Goal: Task Accomplishment & Management: Manage account settings

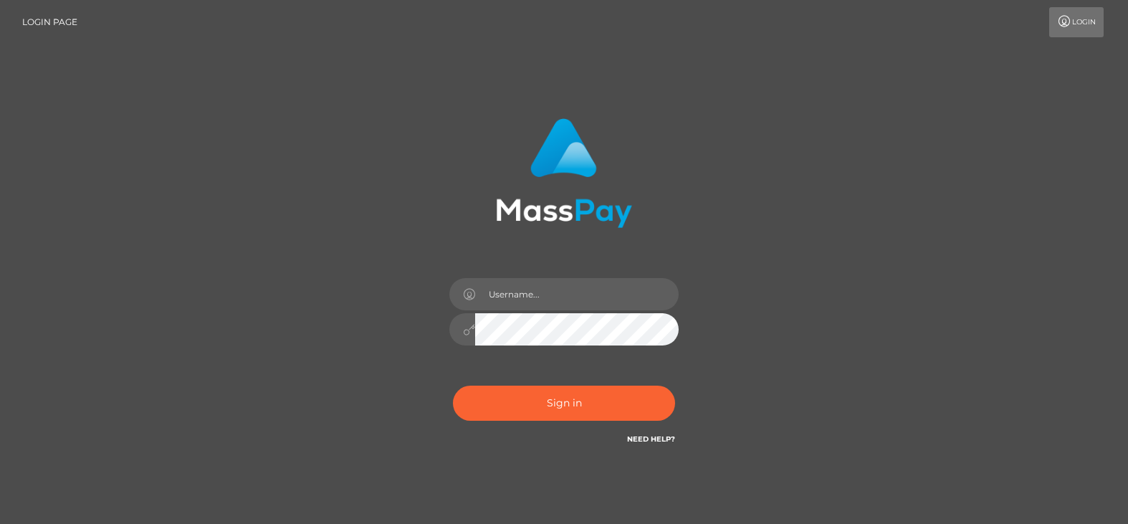
type input "[EMAIL_ADDRESS][DOMAIN_NAME]"
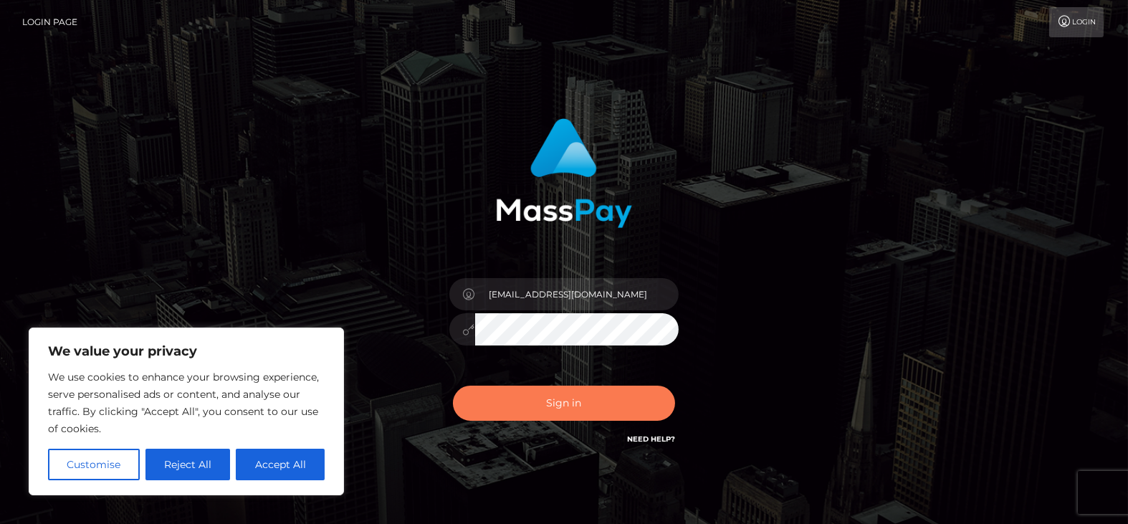
click at [500, 403] on button "Sign in" at bounding box center [564, 403] width 222 height 35
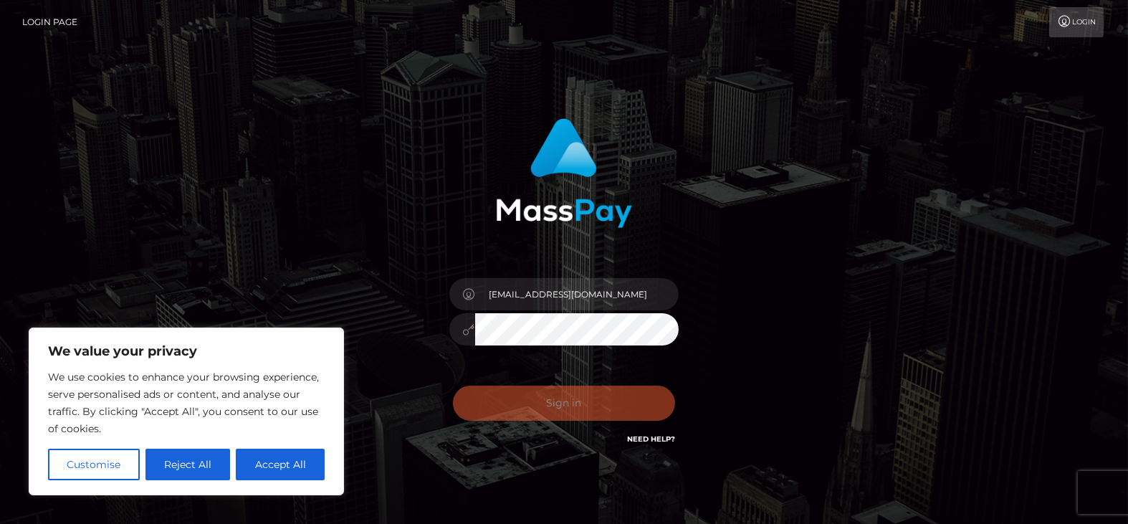
click at [543, 392] on div "Sign in Need Help?" at bounding box center [564, 409] width 251 height 64
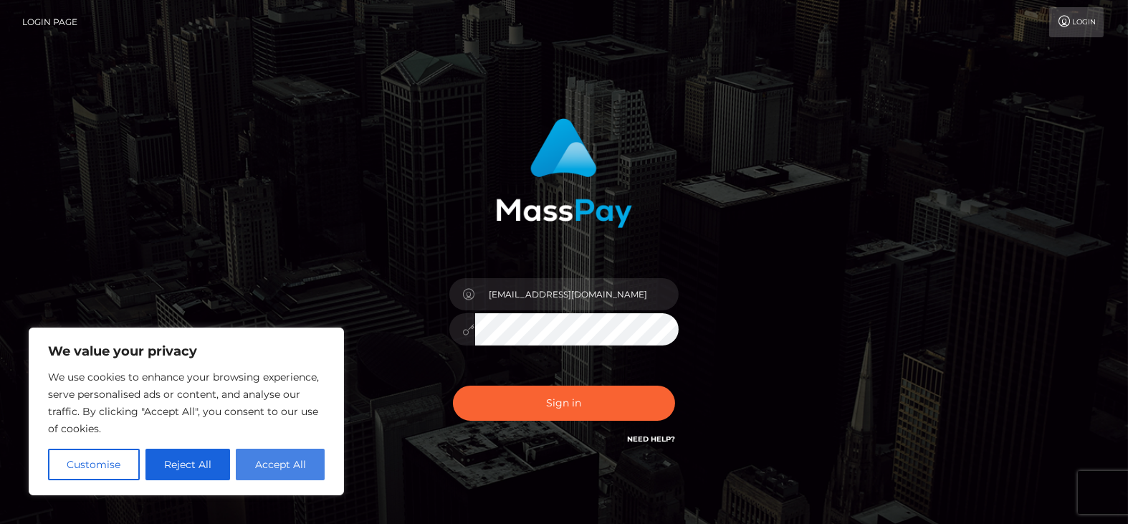
click at [267, 467] on button "Accept All" at bounding box center [280, 465] width 89 height 32
checkbox input "true"
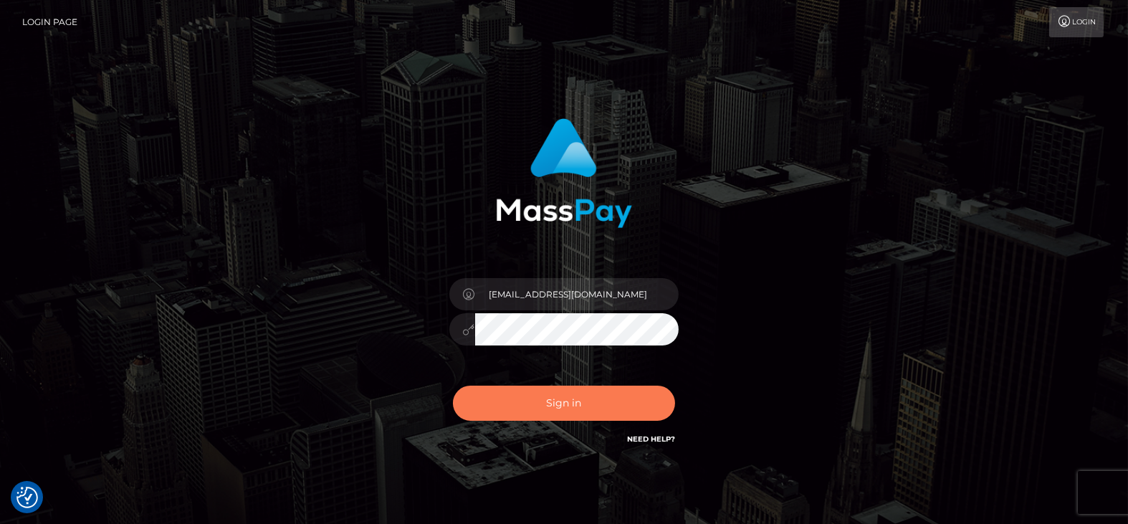
click at [529, 406] on button "Sign in" at bounding box center [564, 403] width 222 height 35
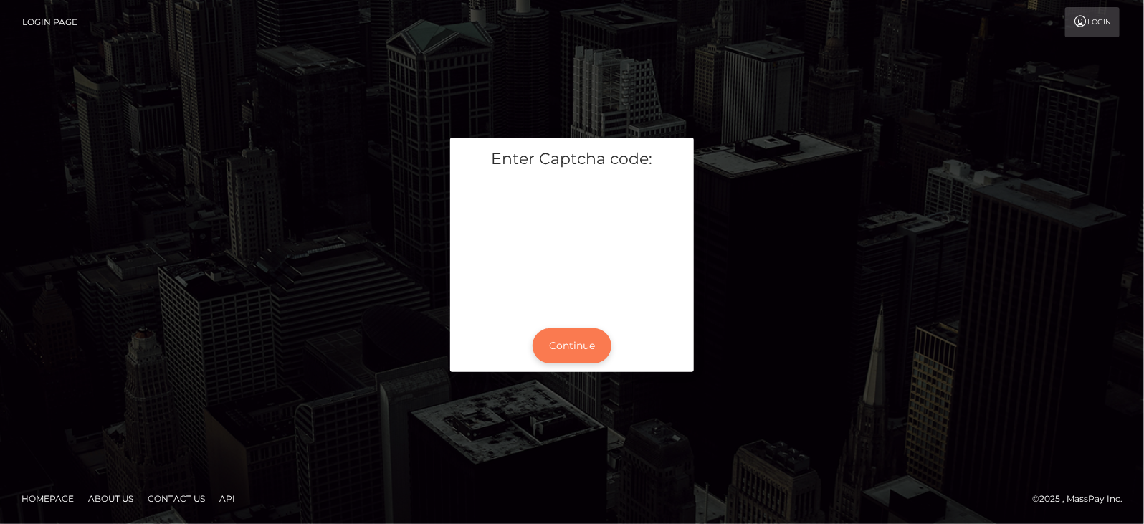
click at [567, 344] on button "Continue" at bounding box center [572, 345] width 79 height 35
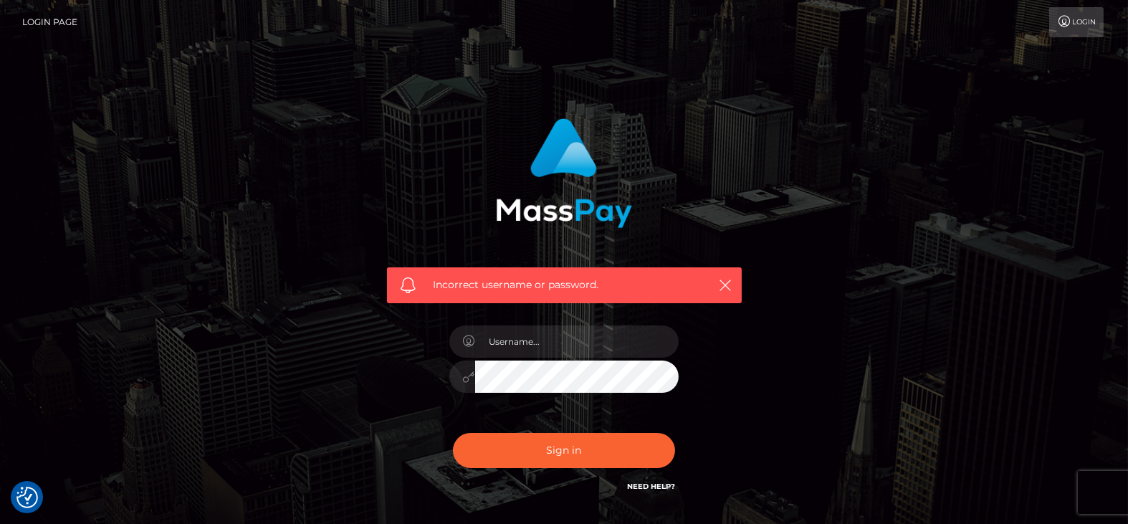
checkbox input "true"
click at [543, 346] on input "text" at bounding box center [577, 341] width 204 height 32
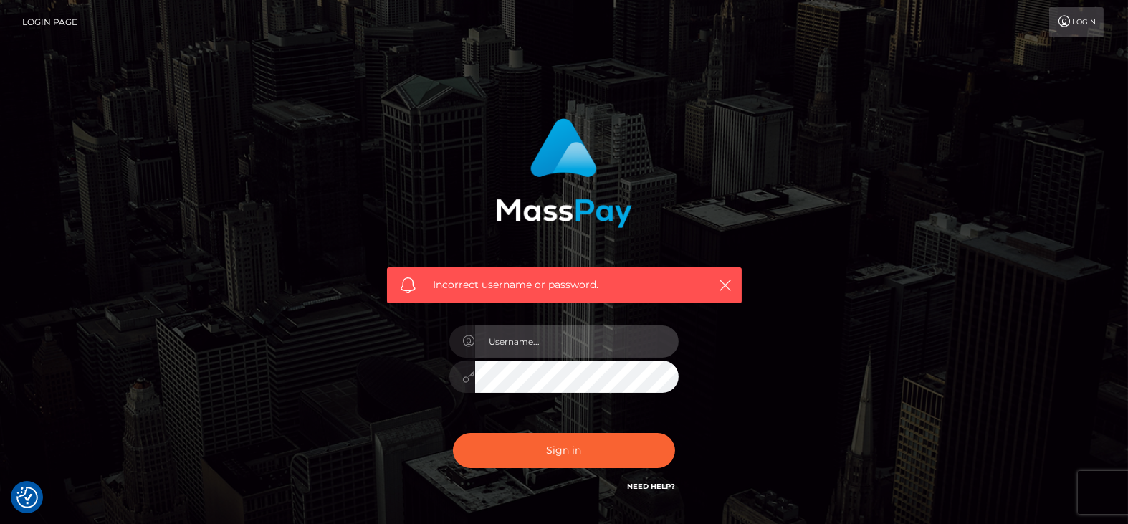
type input "[EMAIL_ADDRESS][DOMAIN_NAME]"
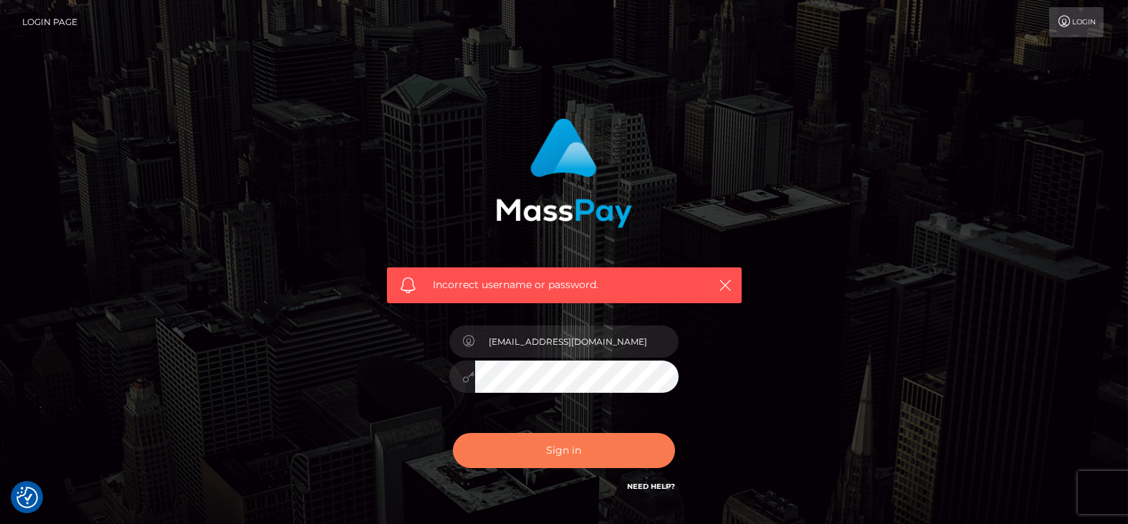
click at [594, 449] on button "Sign in" at bounding box center [564, 450] width 222 height 35
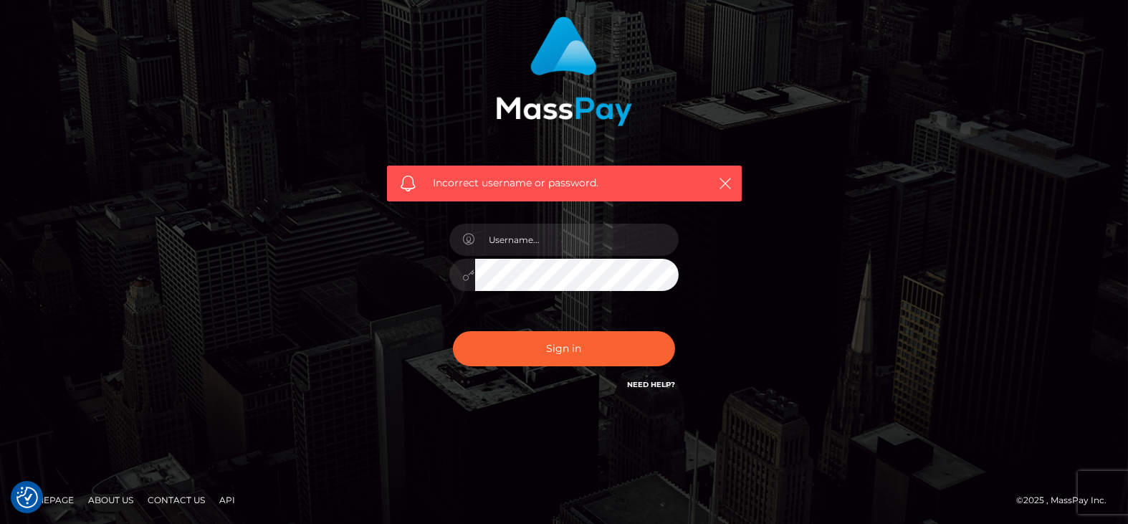
scroll to position [103, 0]
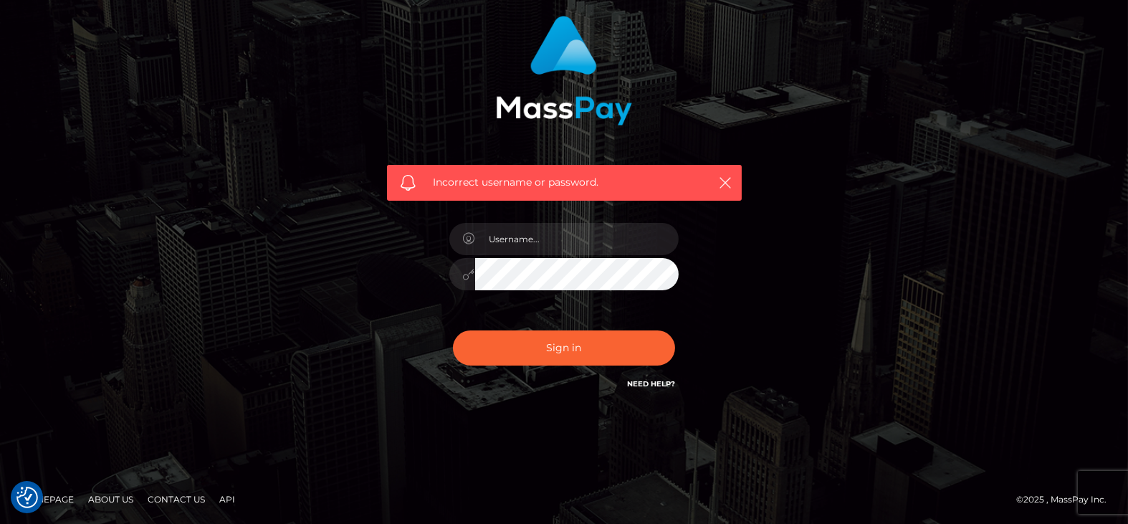
click at [653, 381] on link "Need Help?" at bounding box center [651, 383] width 48 height 9
click at [535, 236] on input "text" at bounding box center [577, 239] width 204 height 32
type input "[EMAIL_ADDRESS][DOMAIN_NAME]"
click at [393, 277] on div "Incorrect username or password. [EMAIL_ADDRESS][DOMAIN_NAME]" at bounding box center [564, 204] width 376 height 398
click at [453, 330] on button "Sign in" at bounding box center [564, 347] width 222 height 35
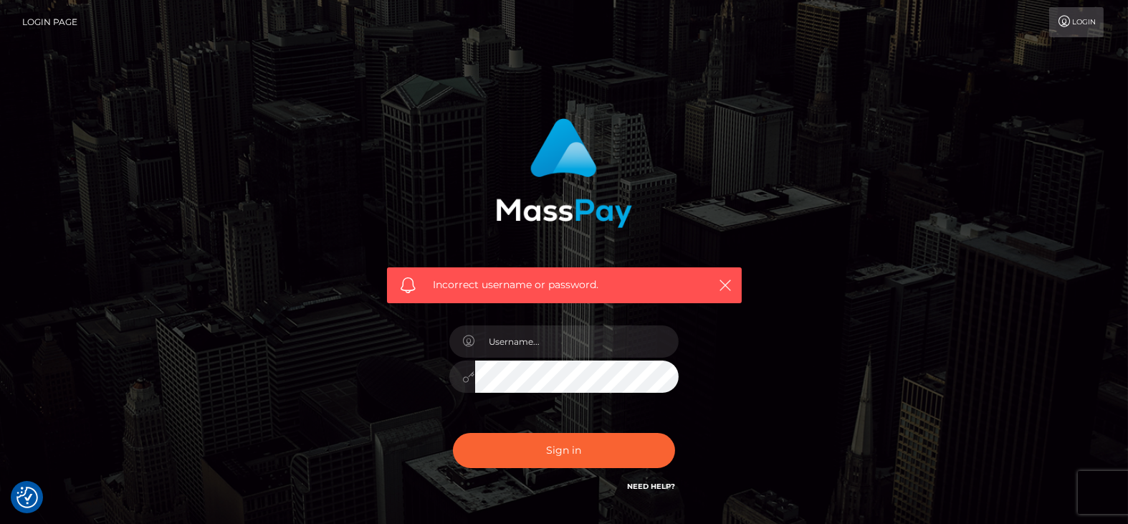
checkbox input "true"
click at [556, 338] on input "text" at bounding box center [577, 341] width 204 height 32
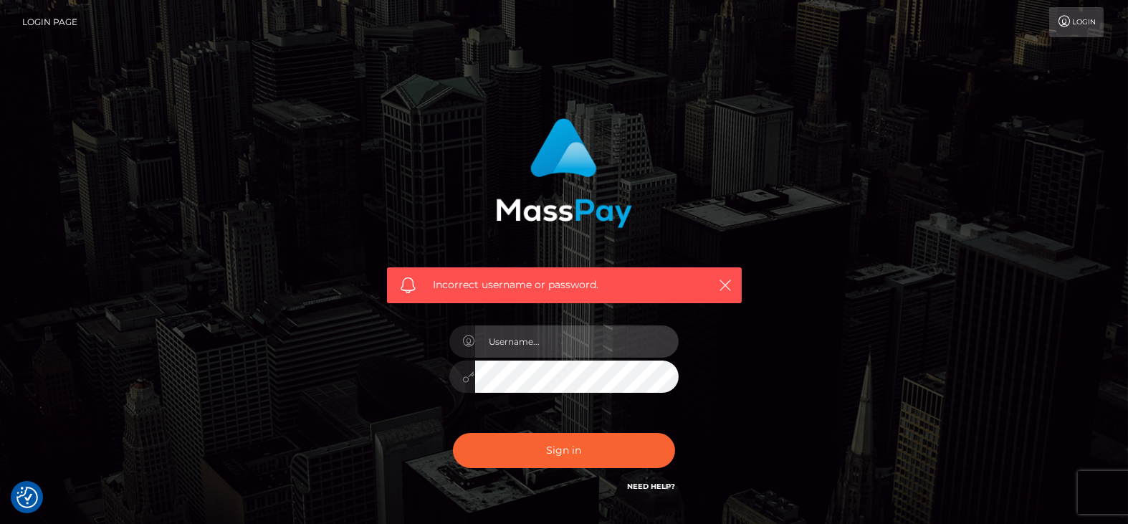
type input "[EMAIL_ADDRESS][DOMAIN_NAME]"
click at [435, 373] on div "Incorrect username or password. birgit161282@gmail.com" at bounding box center [564, 307] width 376 height 398
click at [804, 115] on div "Incorrect username or password. birgit161282@gmail.com" at bounding box center [564, 314] width 817 height 412
drag, startPoint x: 1087, startPoint y: 19, endPoint x: 1079, endPoint y: 29, distance: 13.2
click at [1087, 19] on link "Login" at bounding box center [1076, 22] width 54 height 30
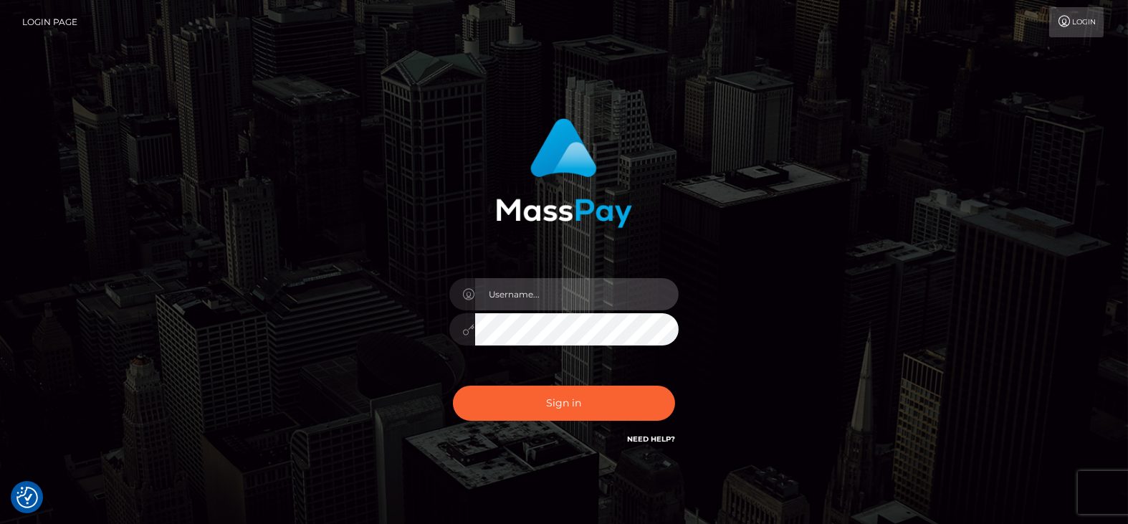
click at [555, 308] on input "text" at bounding box center [577, 294] width 204 height 32
type input "[EMAIL_ADDRESS][DOMAIN_NAME]"
click at [392, 340] on div "birgit161282@gmail.com Sign in" at bounding box center [564, 283] width 376 height 351
click at [453, 386] on button "Sign in" at bounding box center [564, 403] width 222 height 35
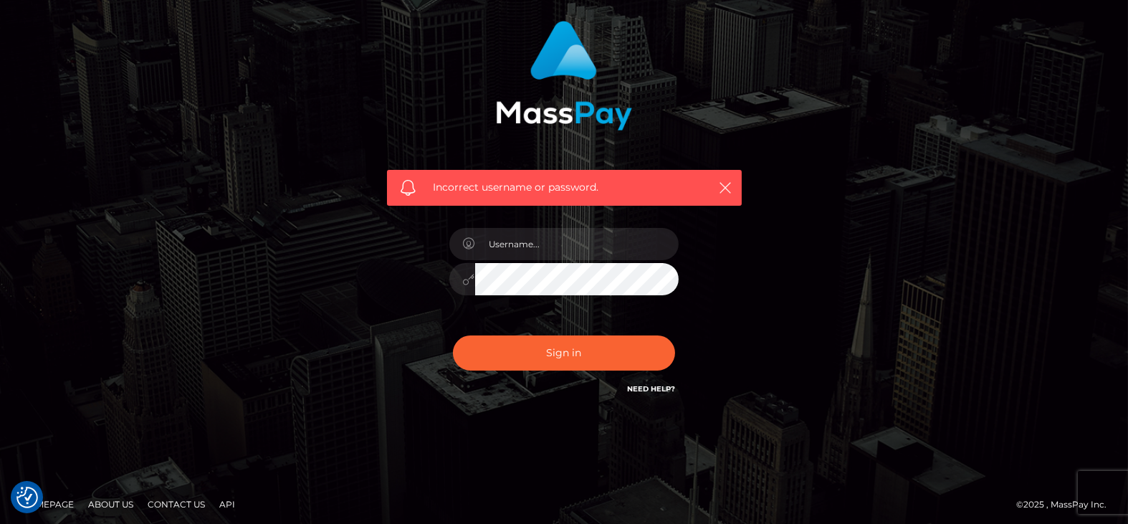
scroll to position [103, 0]
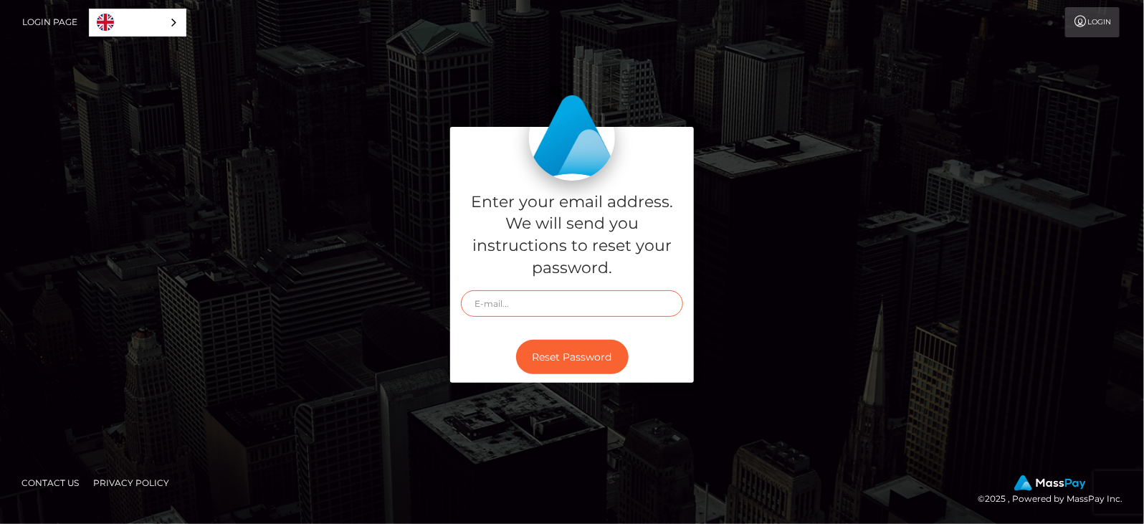
click at [535, 296] on input "text" at bounding box center [572, 303] width 222 height 27
type input "[EMAIL_ADDRESS][DOMAIN_NAME]"
click at [744, 286] on div "Enter your email address. We will send you instructions to reset your password.…" at bounding box center [571, 262] width 817 height 271
click at [594, 356] on button "Reset Password" at bounding box center [572, 357] width 113 height 35
click at [528, 305] on input "text" at bounding box center [572, 303] width 222 height 27
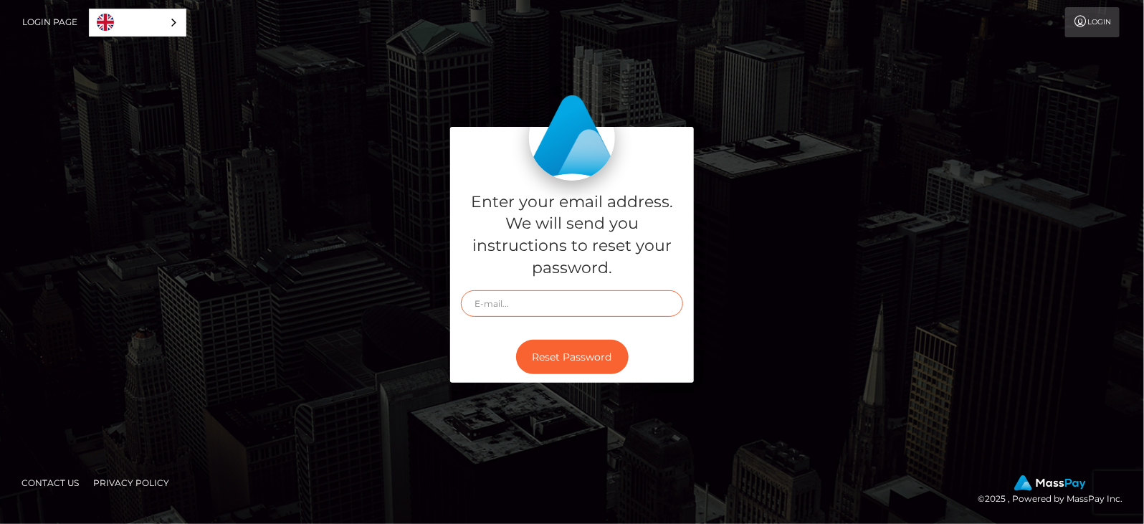
type input "[EMAIL_ADDRESS][DOMAIN_NAME]"
click at [562, 360] on button "Reset Password" at bounding box center [572, 357] width 113 height 35
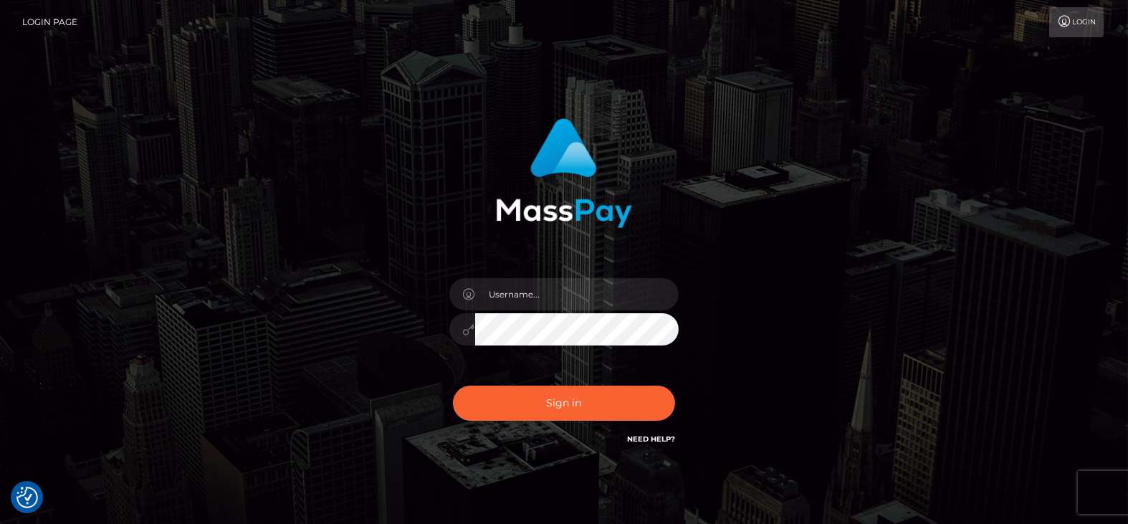
type input "[EMAIL_ADDRESS][DOMAIN_NAME]"
click at [415, 324] on div "birgit161282@gmail.com Sign in" at bounding box center [564, 283] width 376 height 351
click at [453, 386] on button "Sign in" at bounding box center [564, 403] width 222 height 35
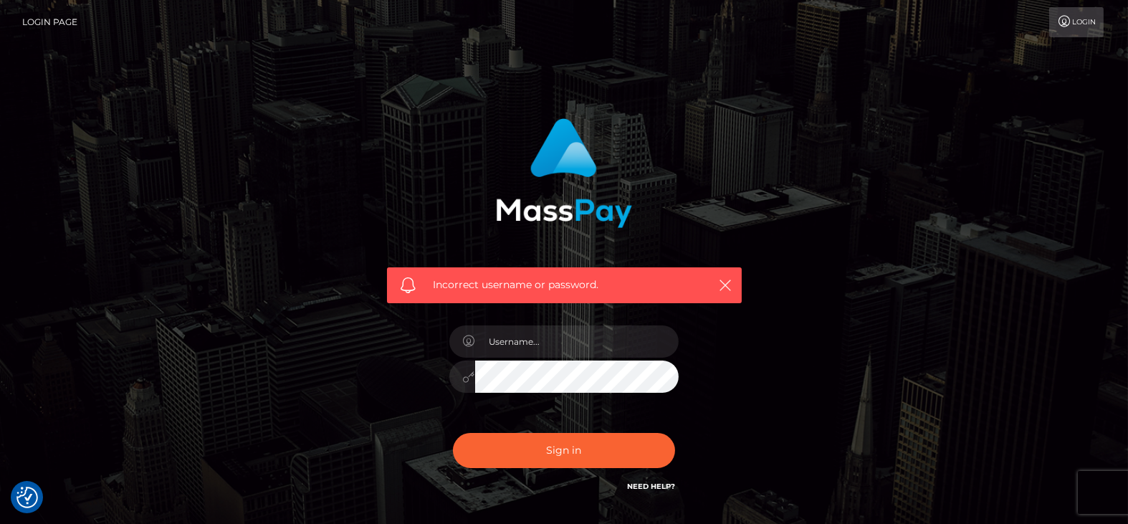
checkbox input "true"
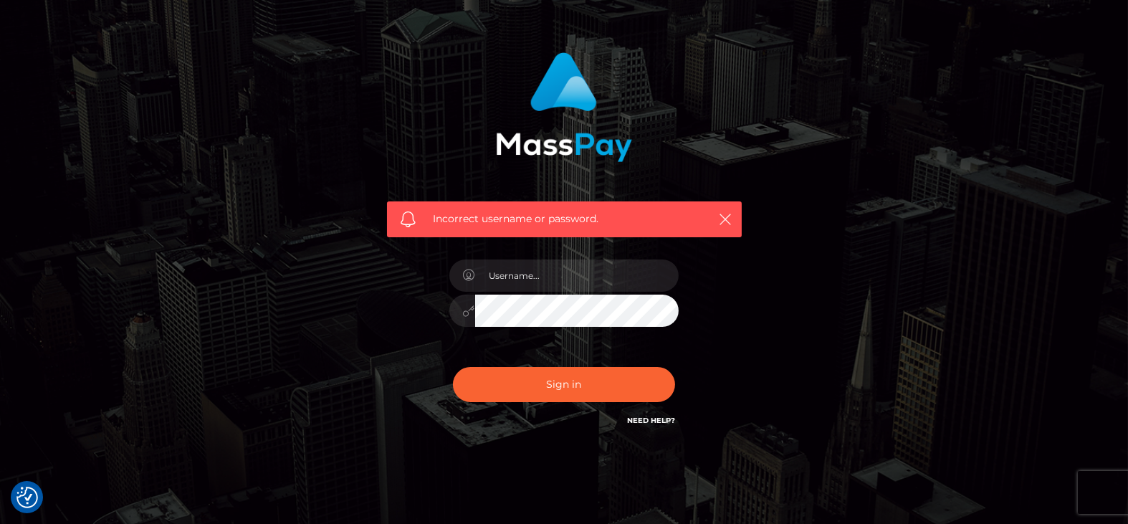
scroll to position [103, 0]
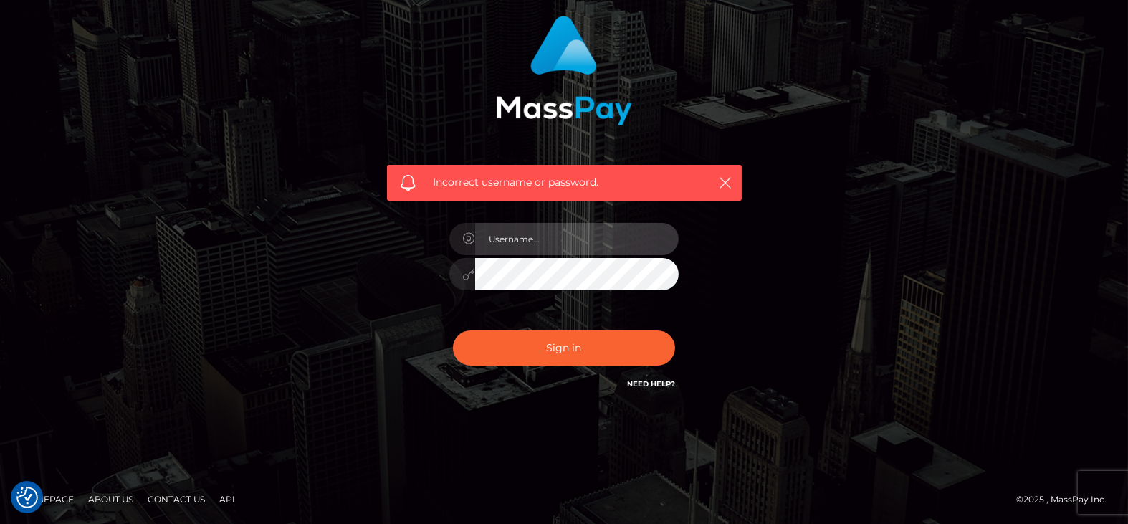
click at [557, 242] on input "text" at bounding box center [577, 239] width 204 height 32
type input "[EMAIL_ADDRESS][DOMAIN_NAME]"
